Goal: Check status: Check status

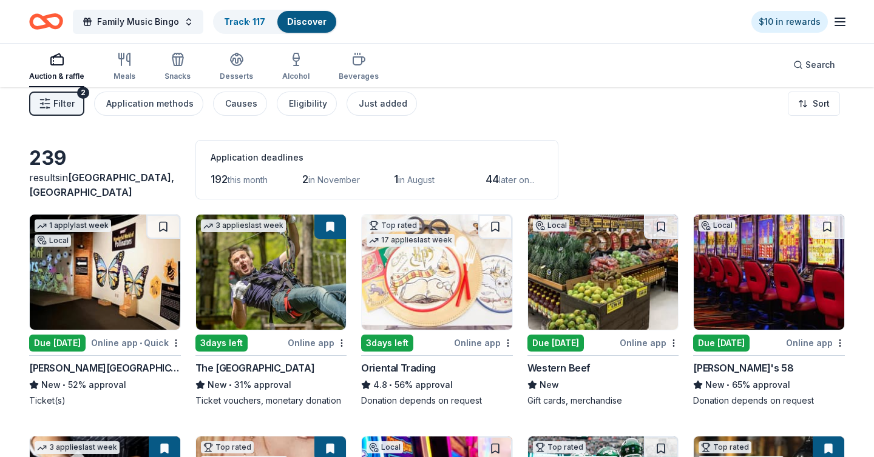
scroll to position [12, 0]
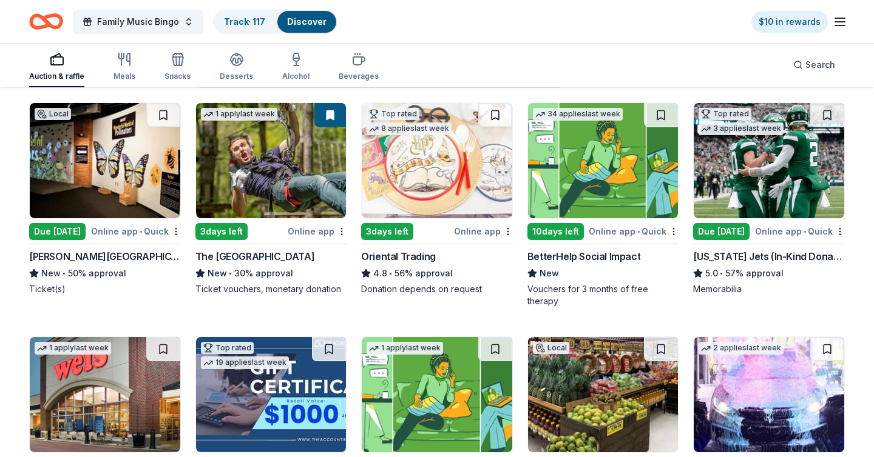
scroll to position [122, 0]
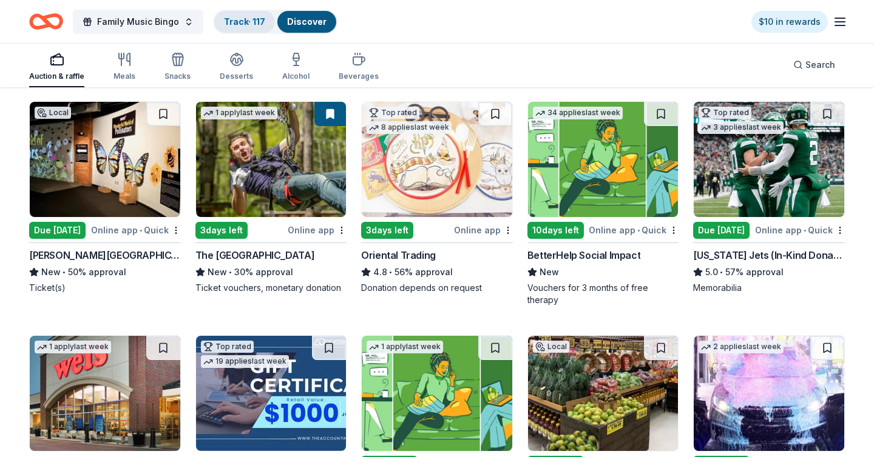
click at [249, 15] on div "Track · 117" at bounding box center [244, 22] width 61 height 22
click at [256, 22] on link "Track · 117" at bounding box center [244, 21] width 41 height 10
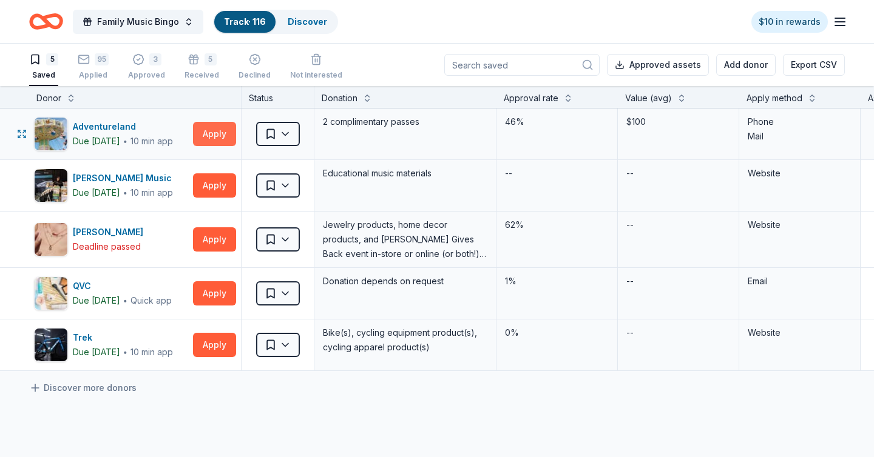
click at [222, 138] on button "Apply" at bounding box center [214, 134] width 43 height 24
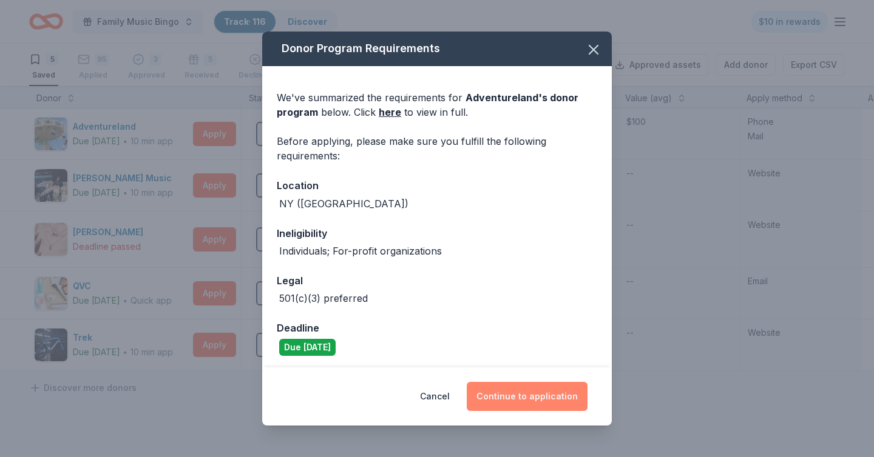
click at [547, 403] on button "Continue to application" at bounding box center [527, 396] width 121 height 29
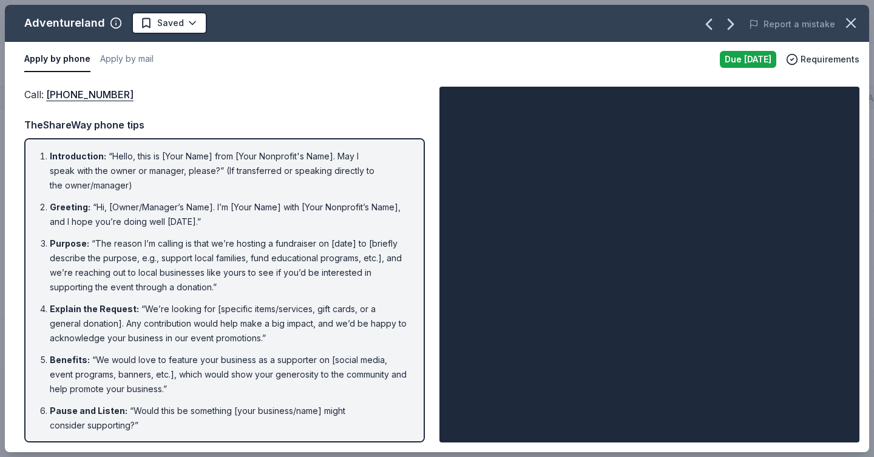
scroll to position [152, 0]
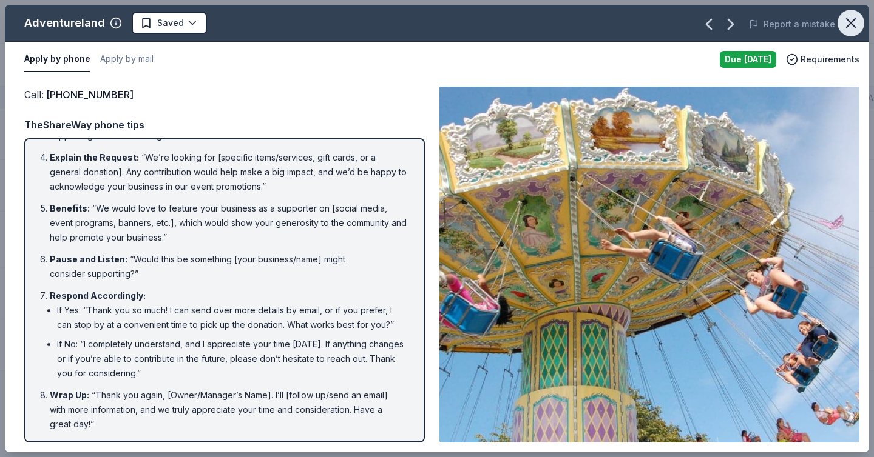
click at [849, 25] on icon "button" at bounding box center [850, 23] width 17 height 17
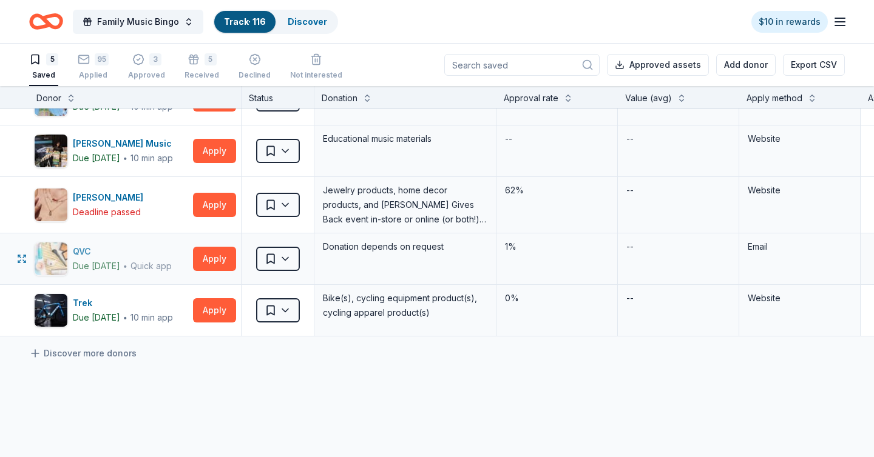
scroll to position [0, 0]
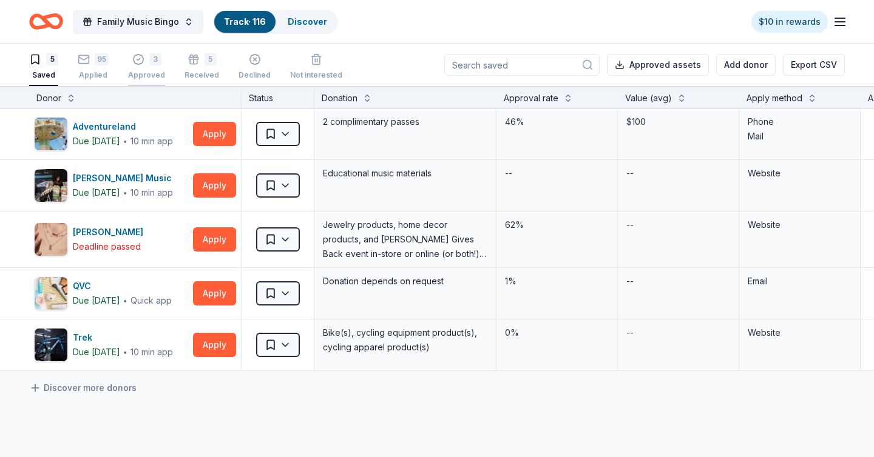
click at [140, 74] on div "Approved" at bounding box center [146, 75] width 37 height 10
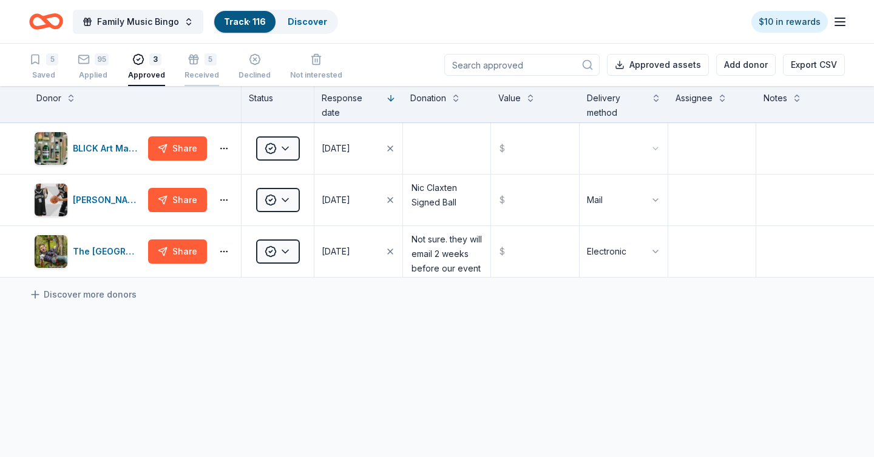
click at [202, 69] on div "5 Received" at bounding box center [201, 66] width 35 height 27
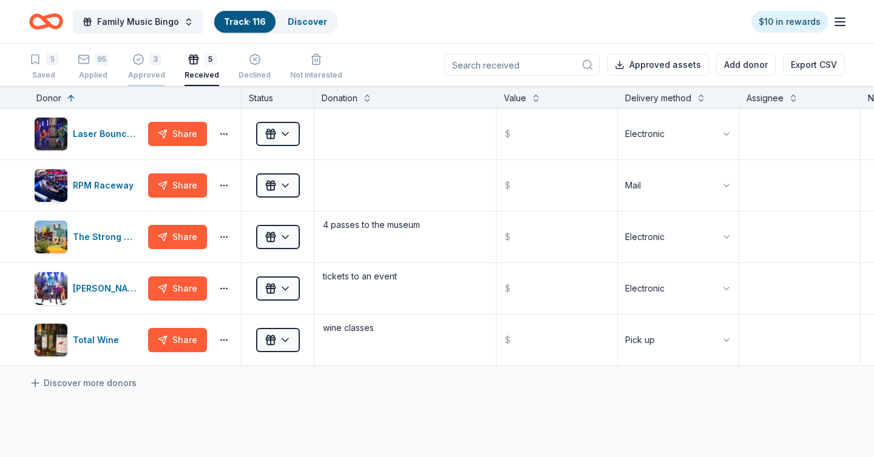
click at [141, 67] on div "3 Approved" at bounding box center [146, 66] width 37 height 27
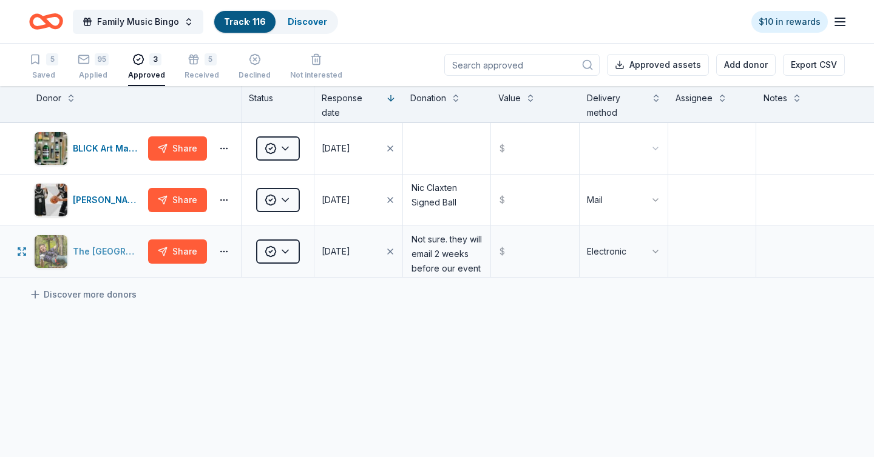
click at [111, 251] on div "The [GEOGRAPHIC_DATA]" at bounding box center [108, 252] width 70 height 15
